Goal: Task Accomplishment & Management: Manage account settings

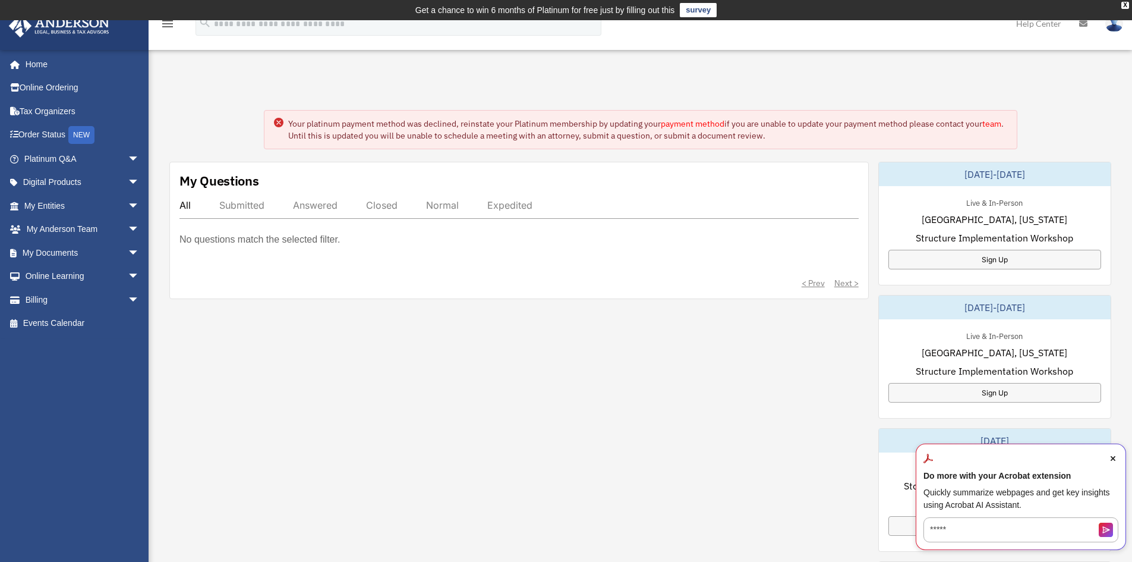
click at [685, 121] on link "payment method" at bounding box center [693, 123] width 64 height 11
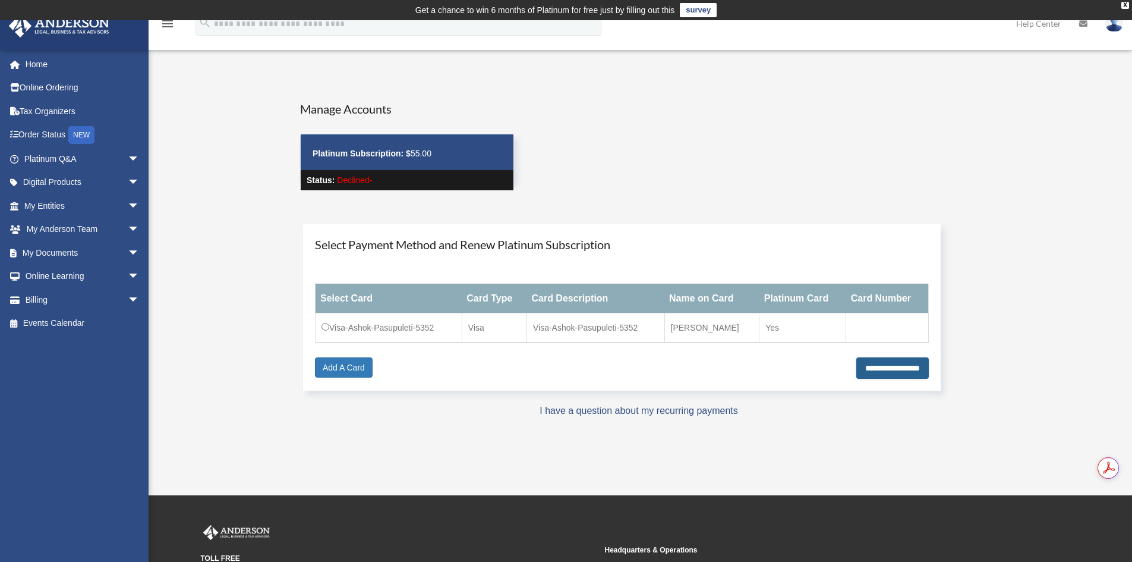
click at [856, 365] on input "**********" at bounding box center [892, 367] width 73 height 21
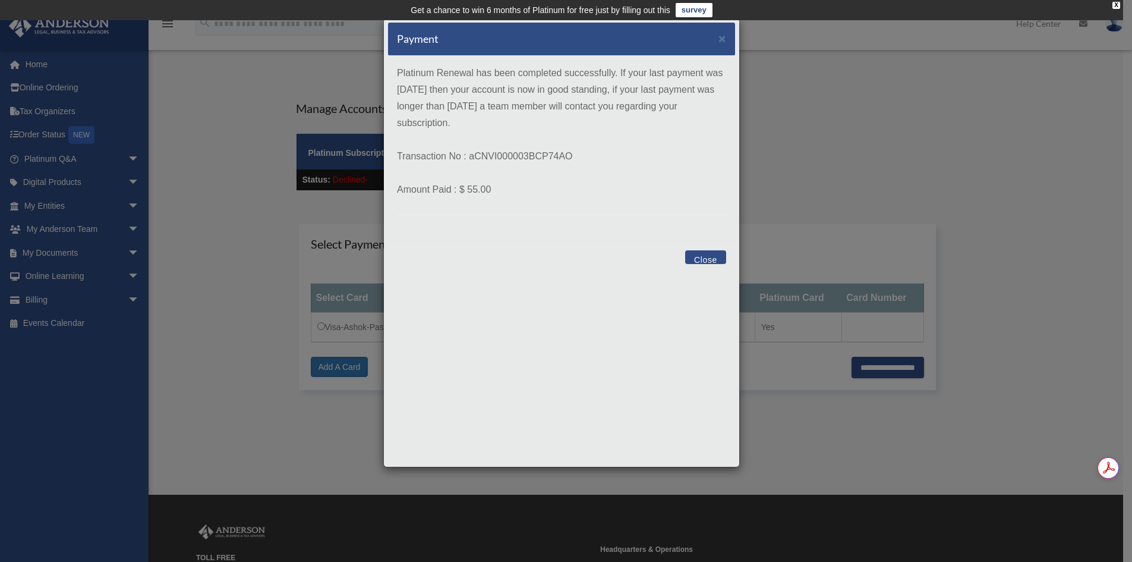
click at [702, 261] on button "Close" at bounding box center [705, 257] width 41 height 14
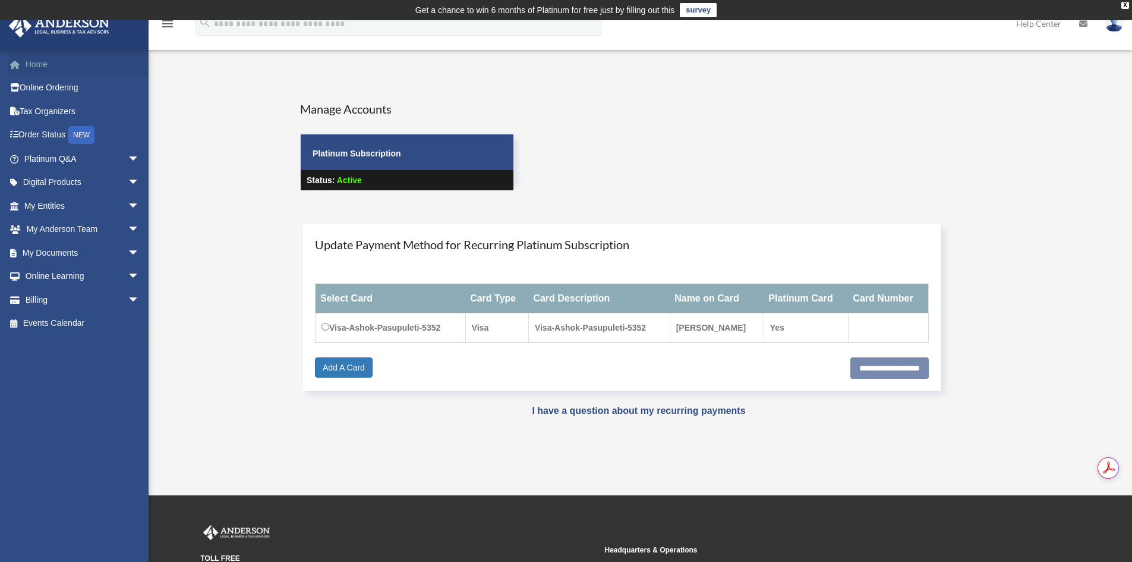
click at [45, 61] on link "Home" at bounding box center [82, 64] width 149 height 24
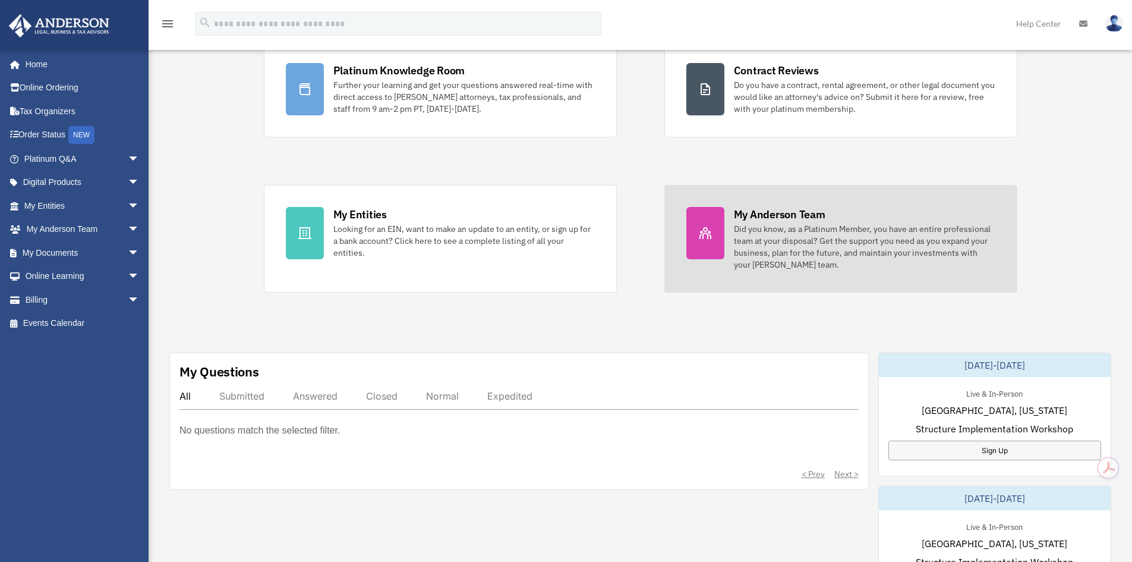
scroll to position [297, 0]
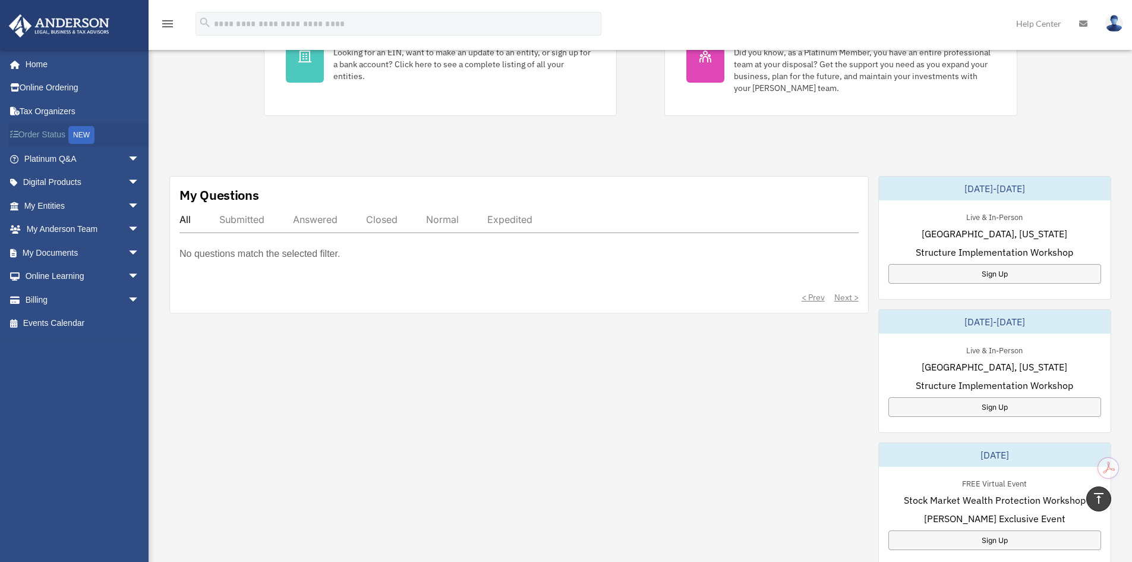
click at [43, 132] on link "Order Status NEW" at bounding box center [82, 135] width 149 height 24
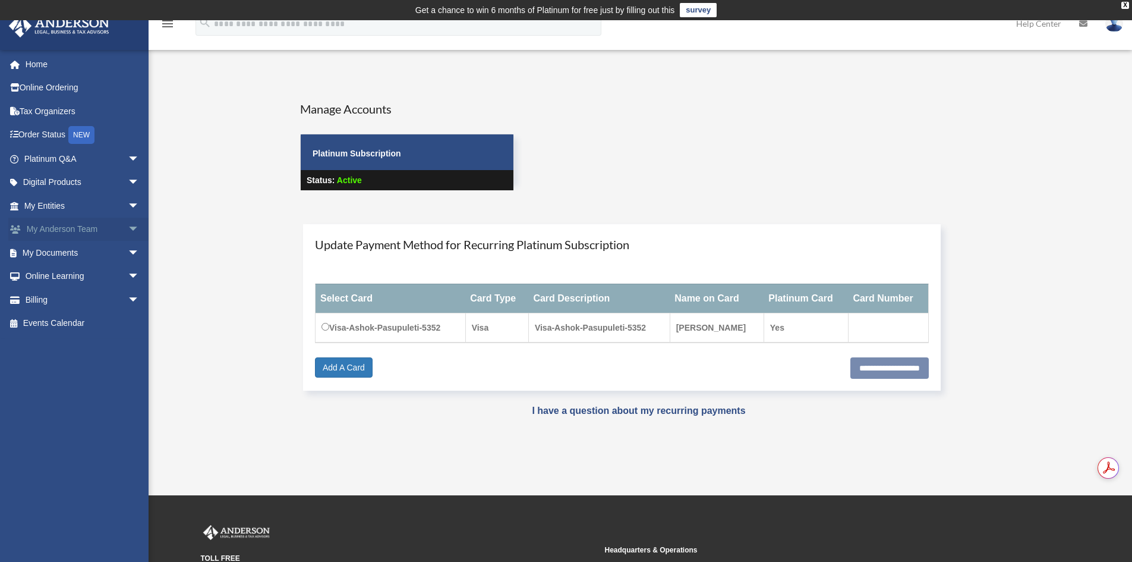
click at [68, 225] on link "My Anderson Team arrow_drop_down" at bounding box center [82, 230] width 149 height 24
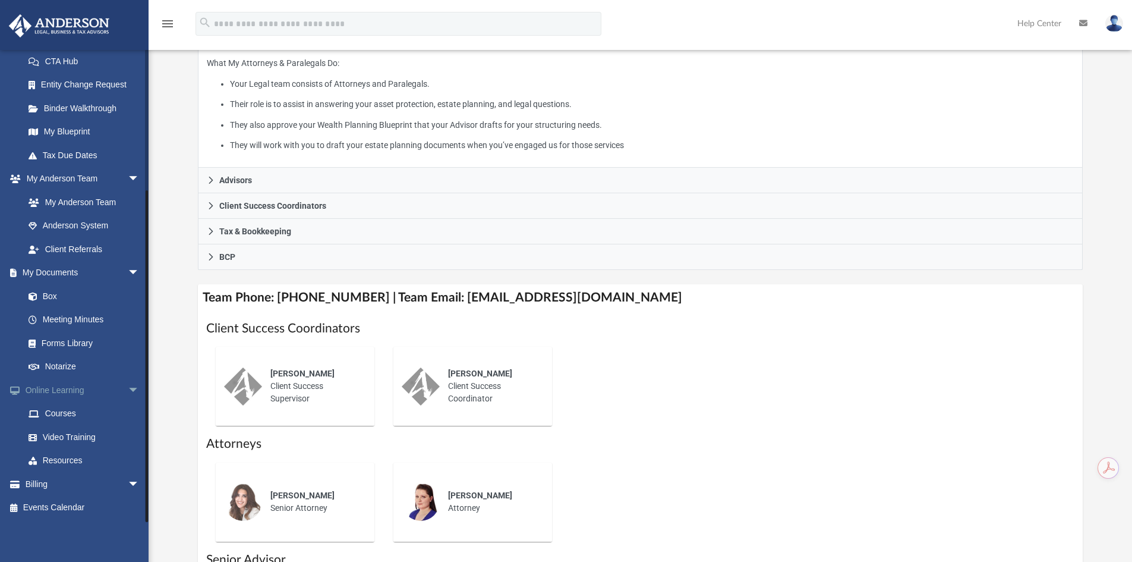
scroll to position [238, 0]
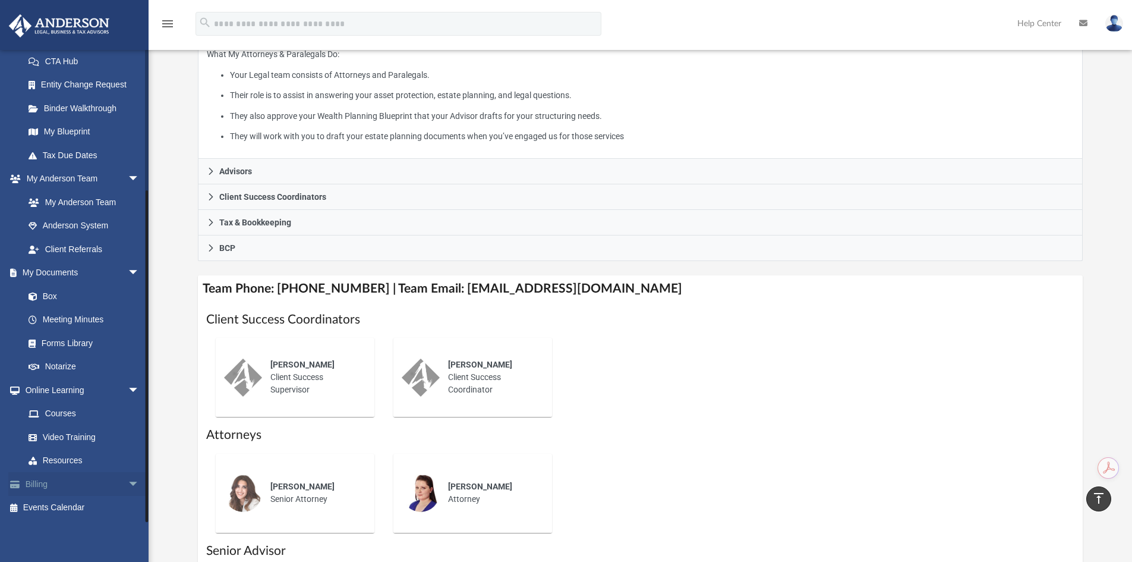
click at [70, 486] on link "Billing arrow_drop_down" at bounding box center [82, 484] width 149 height 24
click at [73, 481] on link "Billing arrow_drop_down" at bounding box center [82, 484] width 149 height 24
click at [128, 482] on span "arrow_drop_down" at bounding box center [140, 484] width 24 height 24
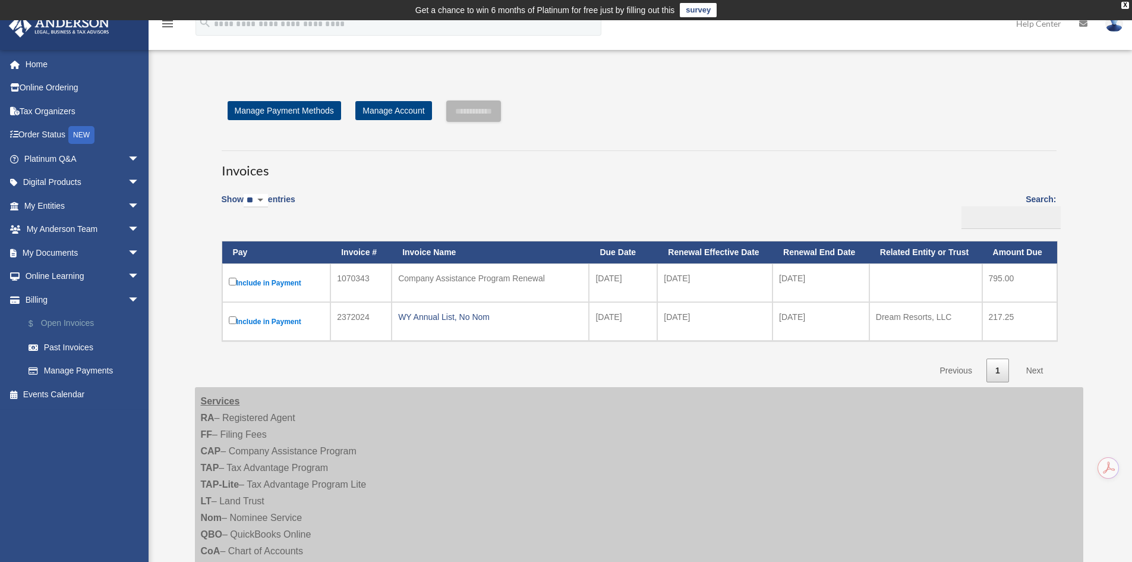
click at [74, 325] on link "$ Open Invoices" at bounding box center [87, 323] width 141 height 24
click at [69, 345] on link "Past Invoices" at bounding box center [87, 347] width 141 height 24
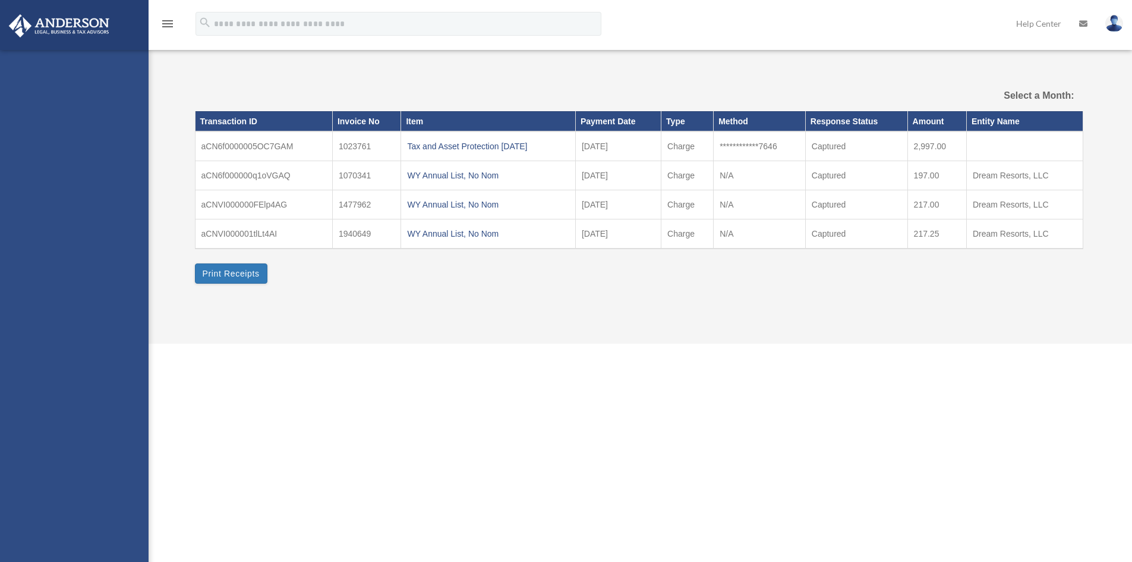
select select
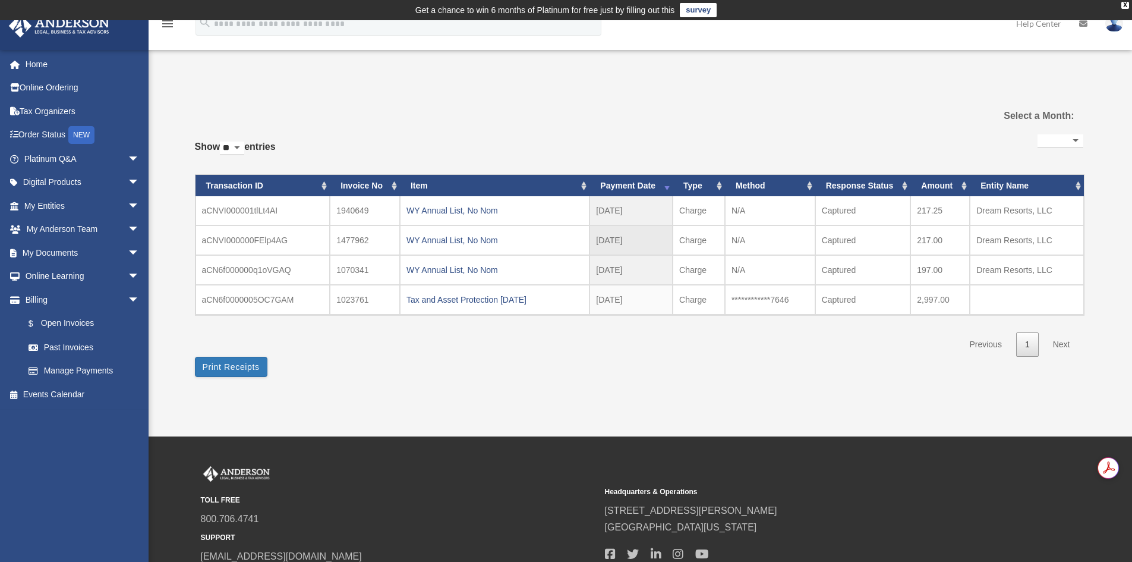
drag, startPoint x: 951, startPoint y: 244, endPoint x: 892, endPoint y: 251, distance: 59.9
click at [892, 251] on tr "aCNVI000000FElp4AG 1477962 WY Annual List, No Nom 2024-02-09 2024 - Feb Charge …" at bounding box center [640, 240] width 888 height 30
click at [33, 63] on link "Home" at bounding box center [82, 64] width 149 height 24
